Goal: Task Accomplishment & Management: Complete application form

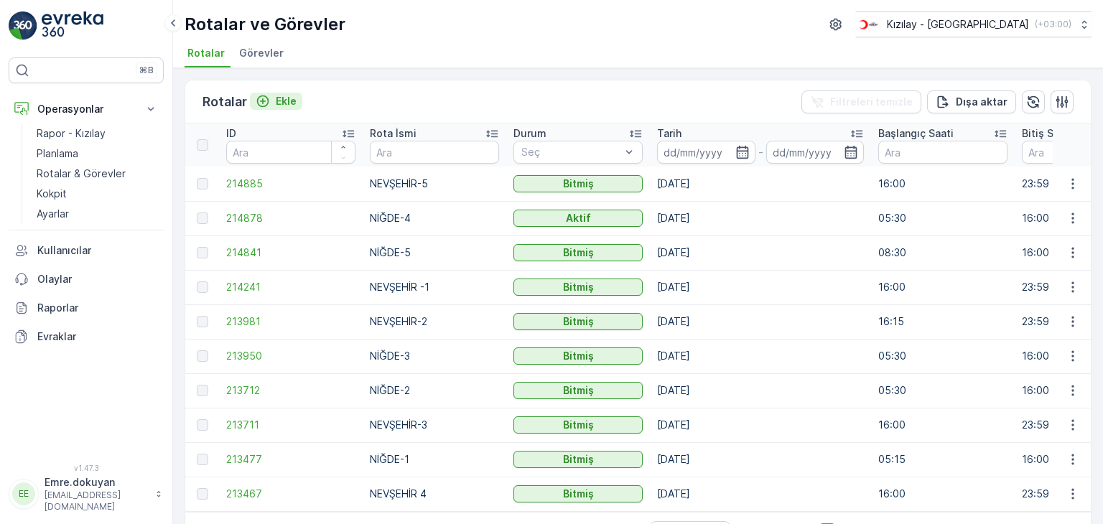
click at [282, 98] on p "Ekle" at bounding box center [286, 101] width 21 height 14
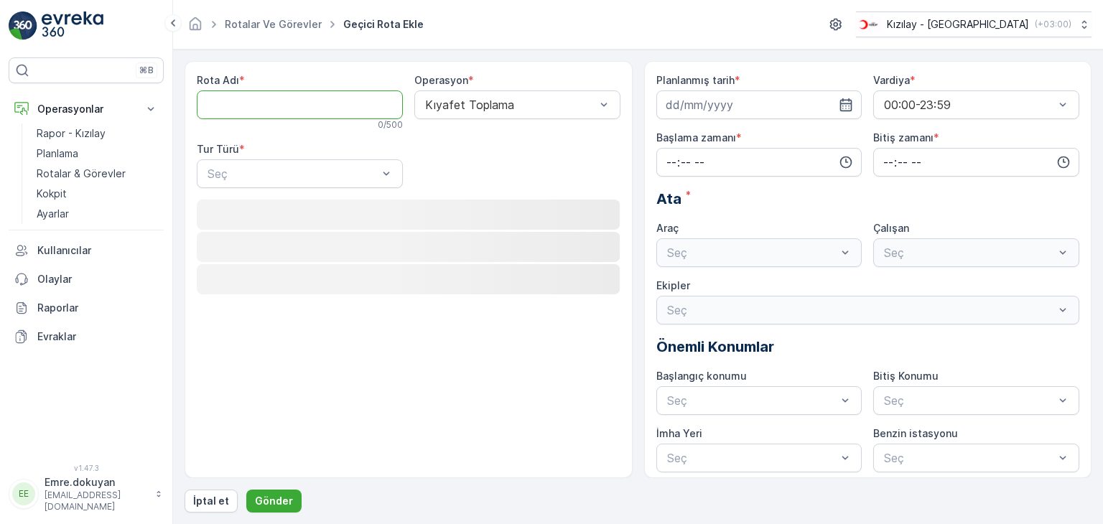
click at [271, 104] on Adı "Rota Adı" at bounding box center [300, 104] width 206 height 29
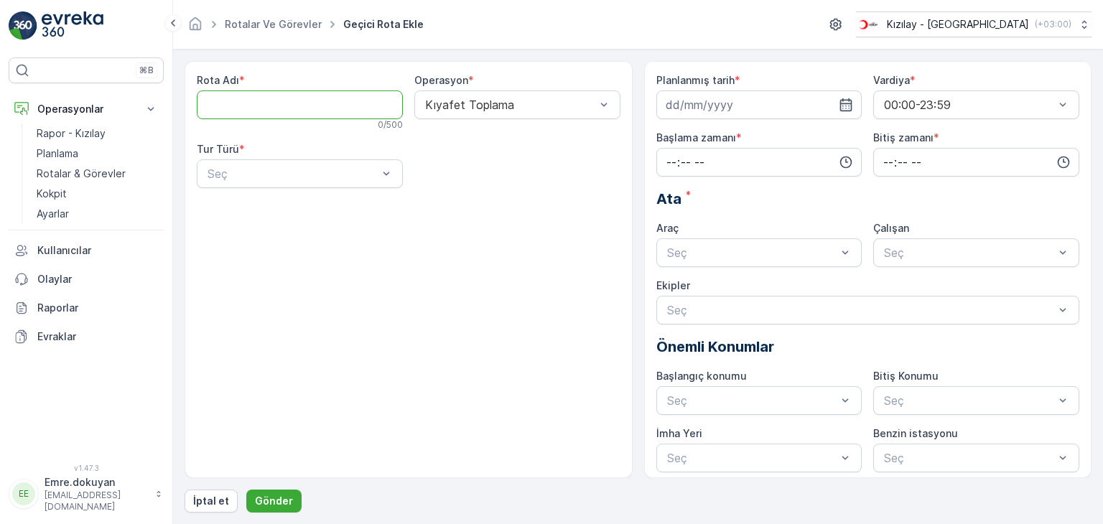
type Adı "NEVŞEHİR 4"
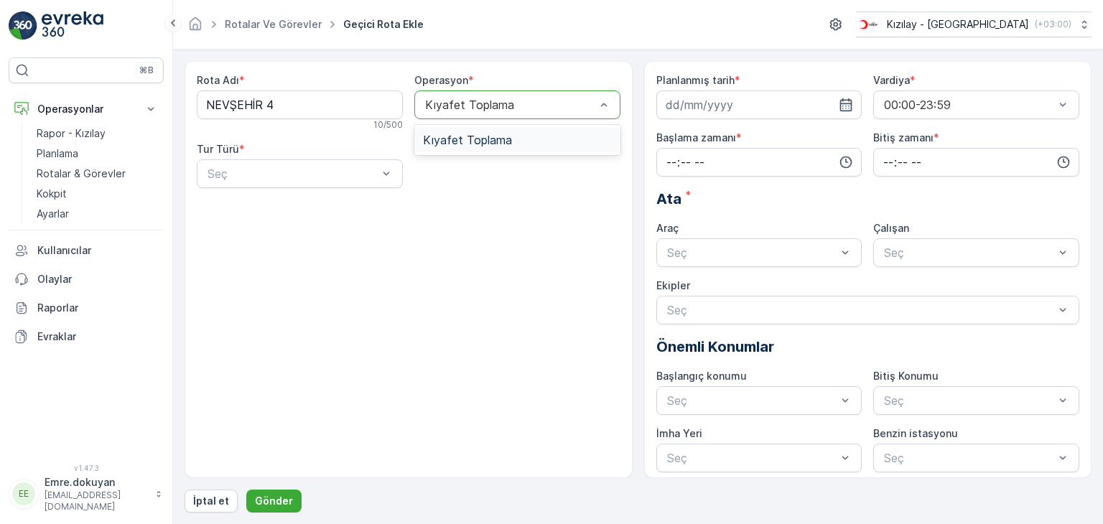
click at [484, 101] on div at bounding box center [510, 104] width 173 height 13
click at [487, 139] on span "Kıyafet Toplama" at bounding box center [467, 140] width 89 height 13
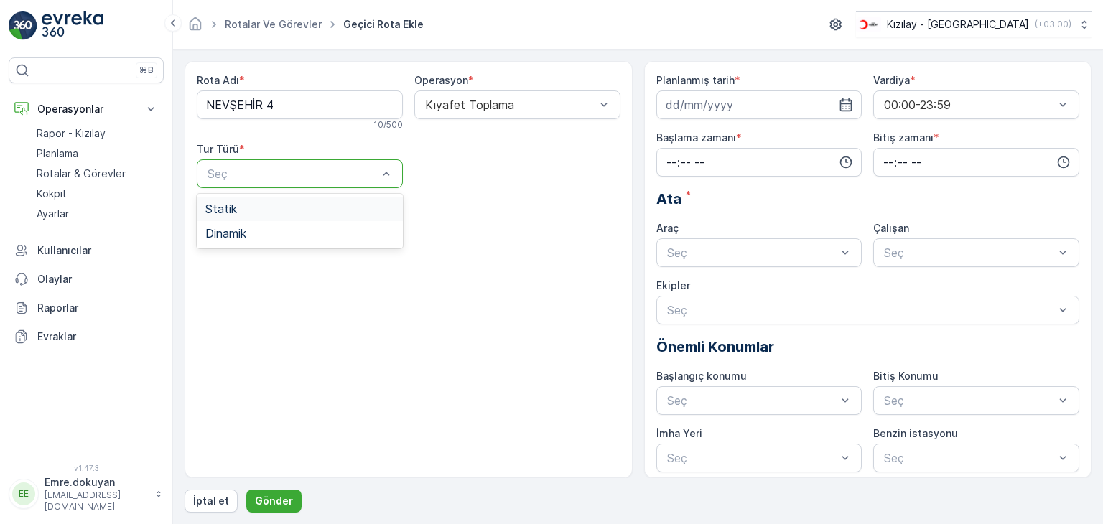
click at [270, 174] on div at bounding box center [292, 173] width 173 height 13
click at [263, 213] on div "Statik" at bounding box center [299, 208] width 189 height 13
click at [495, 176] on div at bounding box center [510, 173] width 173 height 13
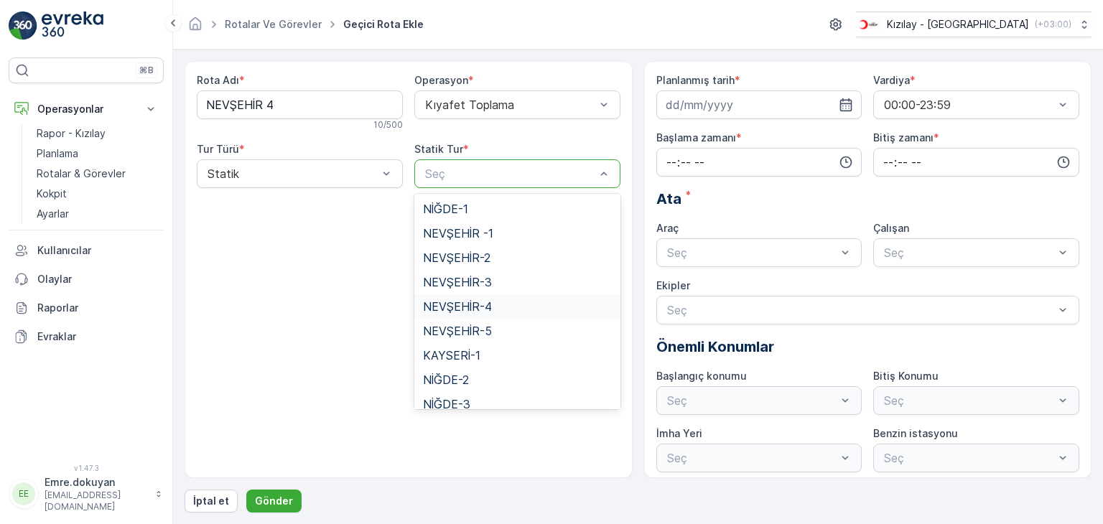
click at [458, 302] on span "NEVŞEHİR-4" at bounding box center [457, 306] width 69 height 13
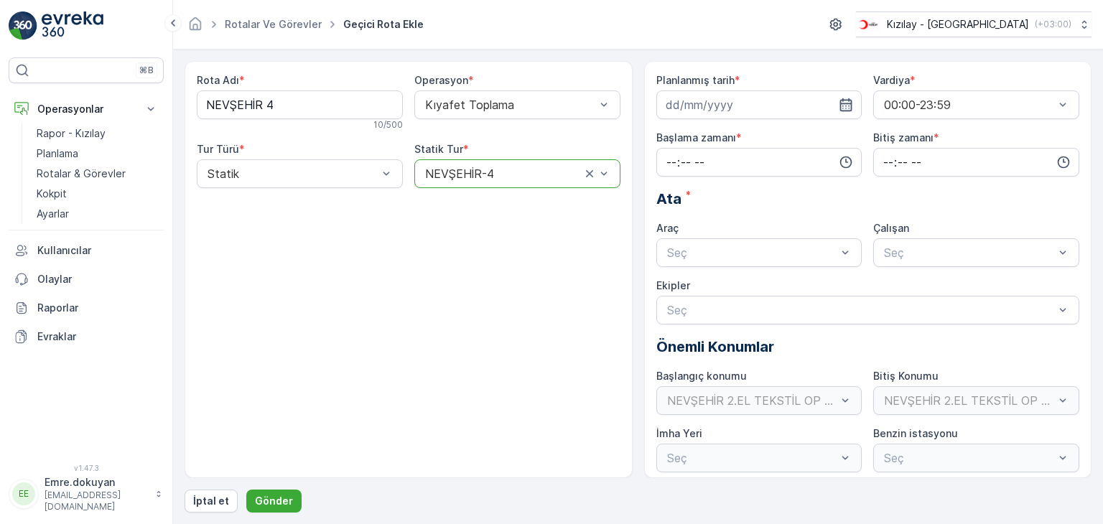
click at [846, 105] on icon "button" at bounding box center [846, 105] width 14 height 14
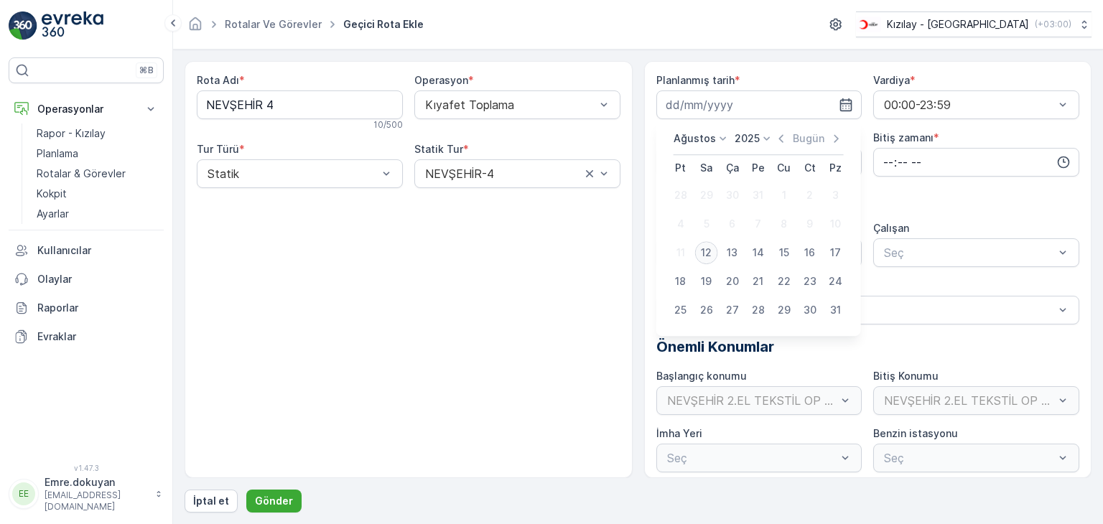
click at [706, 254] on div "12" at bounding box center [706, 252] width 23 height 23
type input "[DATE]"
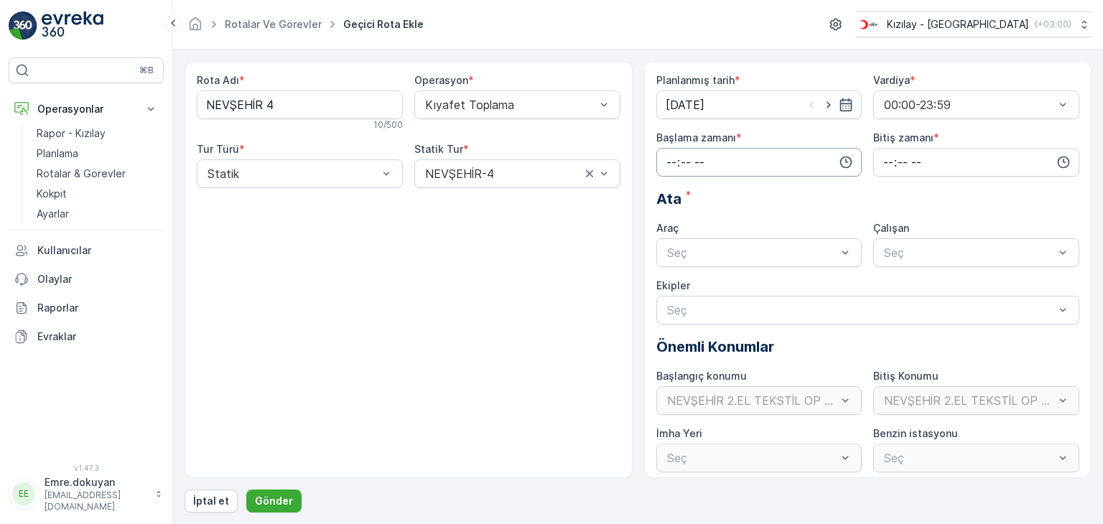
click at [673, 161] on input "time" at bounding box center [759, 162] width 206 height 29
click at [669, 295] on span "16" at bounding box center [670, 296] width 11 height 14
click at [671, 276] on span "15" at bounding box center [670, 276] width 11 height 14
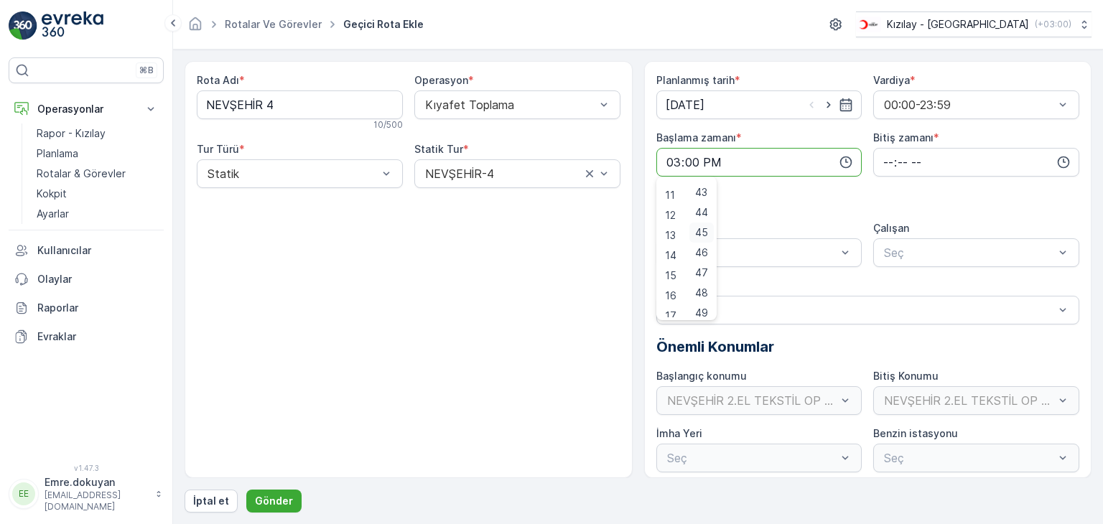
click at [707, 232] on span "45" at bounding box center [701, 232] width 13 height 14
type input "15:45"
click at [882, 161] on input "time" at bounding box center [976, 162] width 206 height 29
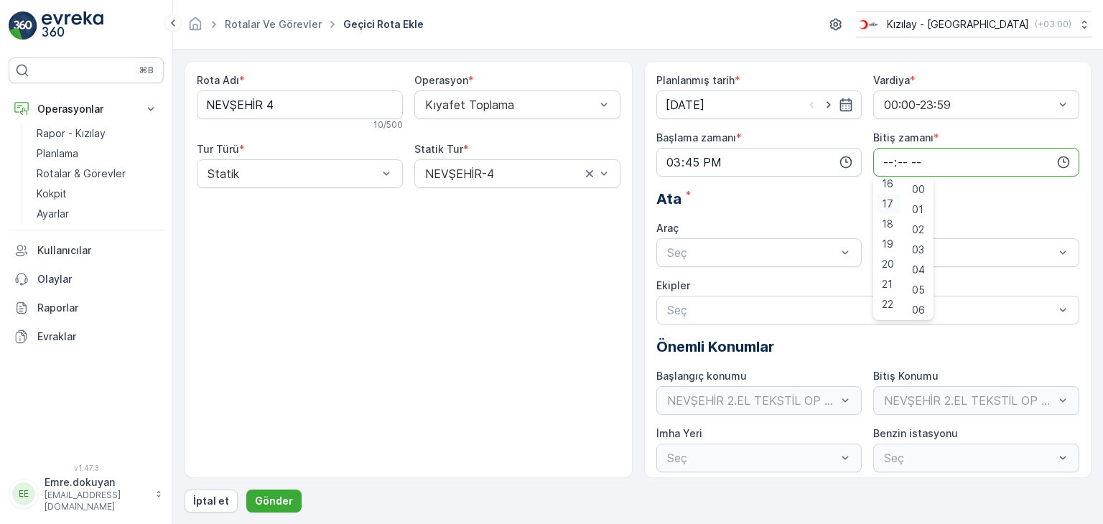
scroll to position [345, 0]
click at [885, 307] on span "23" at bounding box center [887, 307] width 11 height 14
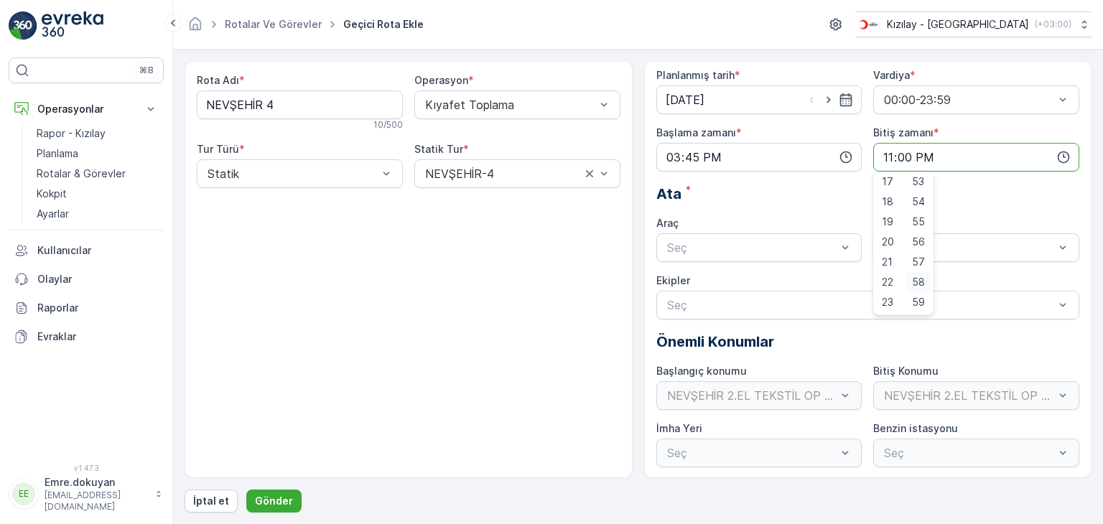
scroll to position [6, 0]
click at [921, 302] on span "59" at bounding box center [918, 301] width 13 height 14
type input "23:59"
click at [732, 242] on div at bounding box center [752, 247] width 173 height 13
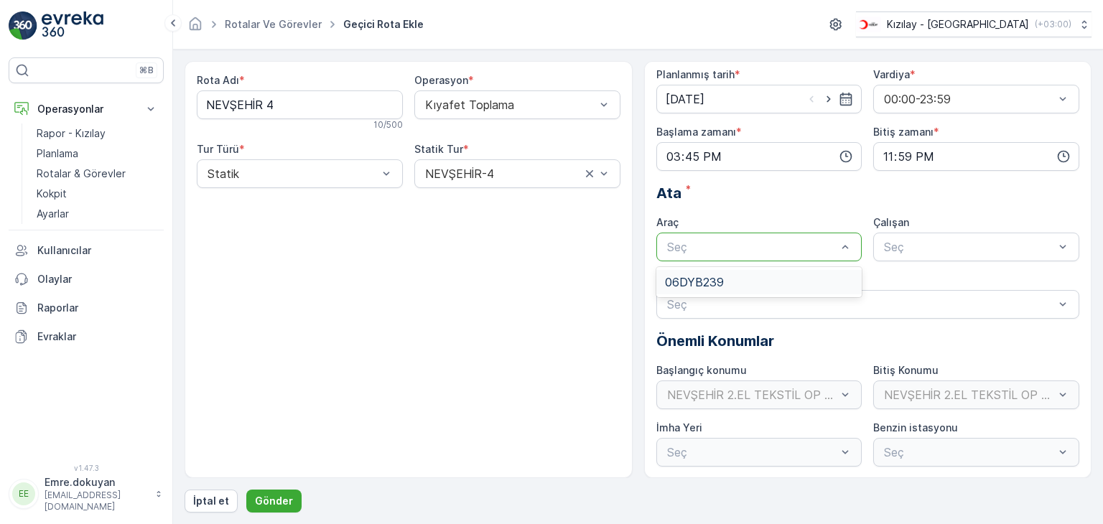
click at [713, 281] on span "06DYB239" at bounding box center [694, 282] width 59 height 13
click at [917, 247] on div at bounding box center [968, 247] width 173 height 13
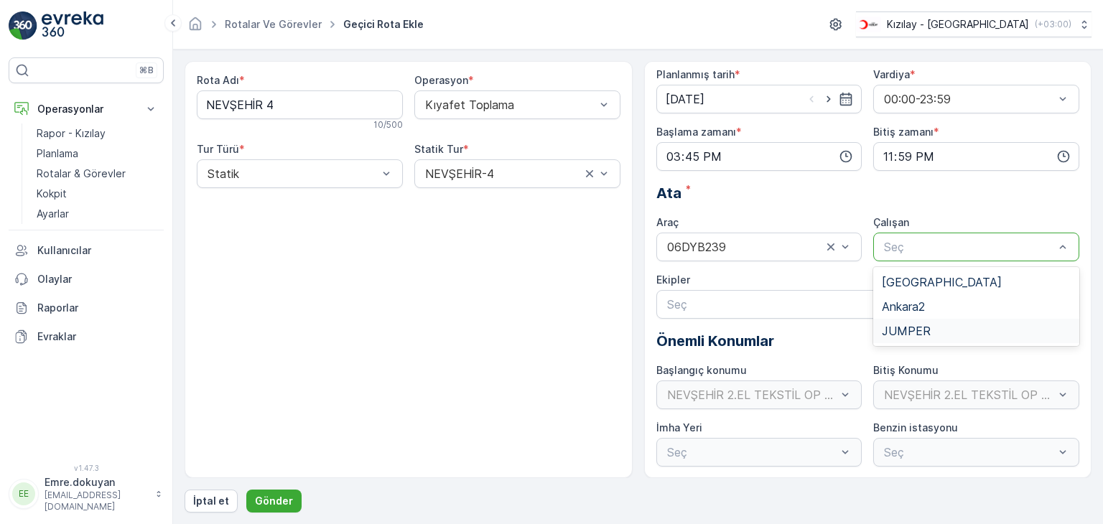
click at [899, 334] on span "JUMPER" at bounding box center [906, 331] width 49 height 13
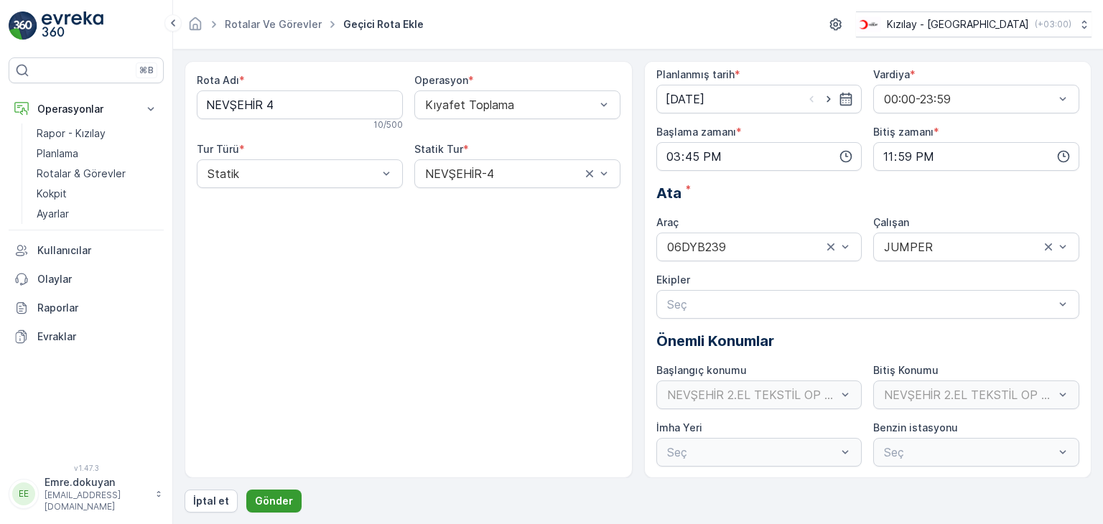
click at [275, 501] on p "Gönder" at bounding box center [274, 501] width 38 height 14
